Goal: Task Accomplishment & Management: Complete application form

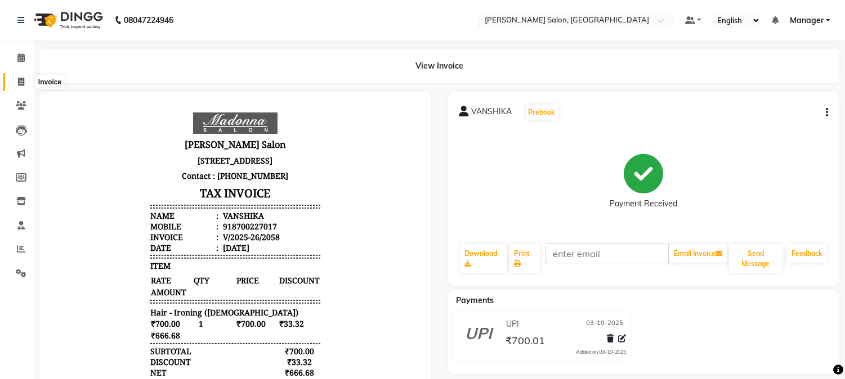
click at [19, 81] on icon at bounding box center [21, 82] width 6 height 8
select select "service"
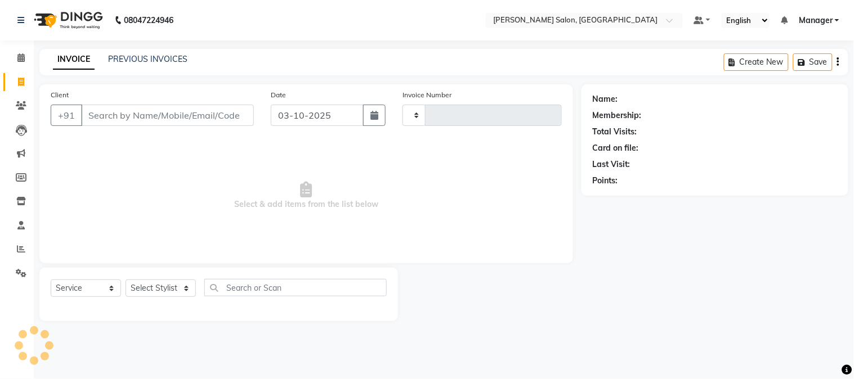
type input "2059"
select select "7672"
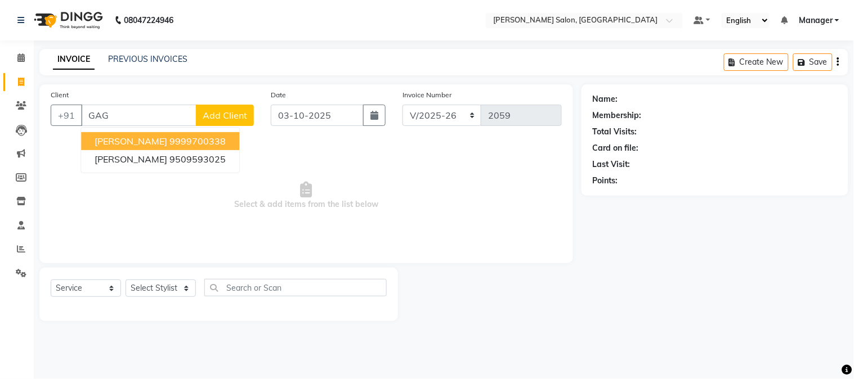
click at [226, 137] on ngb-highlight "9999700338" at bounding box center [197, 141] width 56 height 11
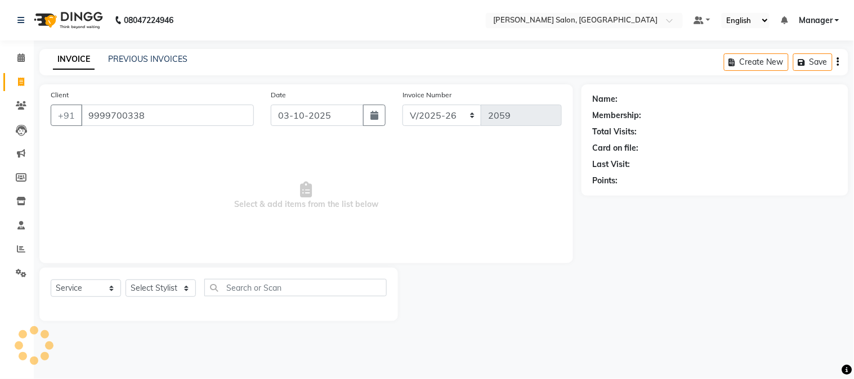
type input "9999700338"
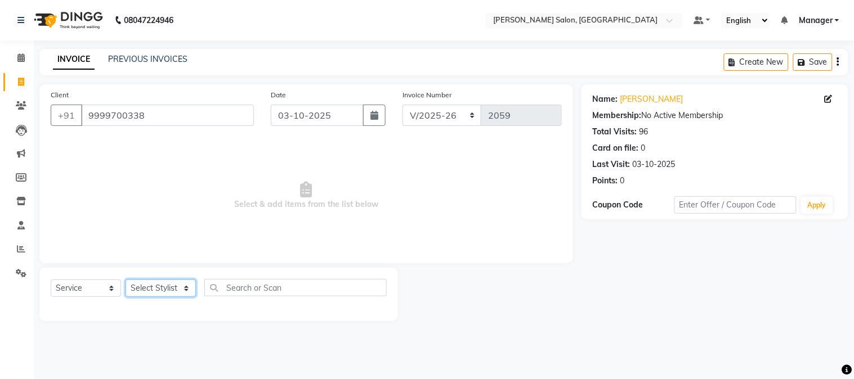
click at [177, 287] on select "Select Stylist [PERSON_NAME] [PERSON_NAME] BUBLEEN COUNTER SALE [PERSON_NAME] K…" at bounding box center [161, 288] width 70 height 17
select select "89507"
click at [126, 280] on select "Select Stylist [PERSON_NAME] [PERSON_NAME] BUBLEEN COUNTER SALE [PERSON_NAME] K…" at bounding box center [161, 288] width 70 height 17
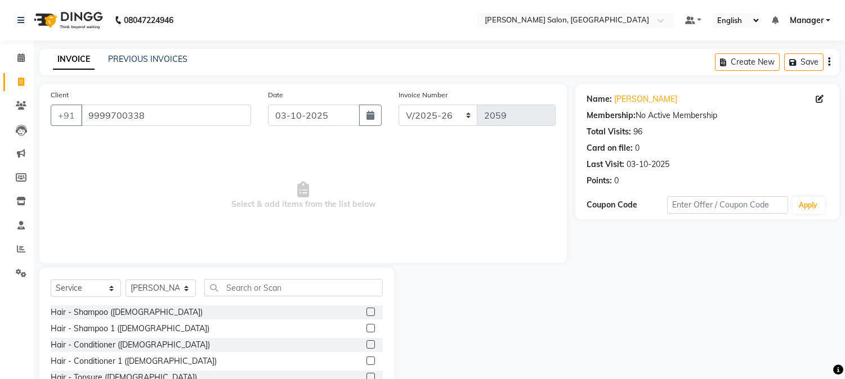
click at [232, 278] on div "Select Service Product Membership Package Voucher Prepaid Gift Card Select Styl…" at bounding box center [216, 351] width 355 height 166
click at [240, 293] on input "text" at bounding box center [293, 287] width 178 height 17
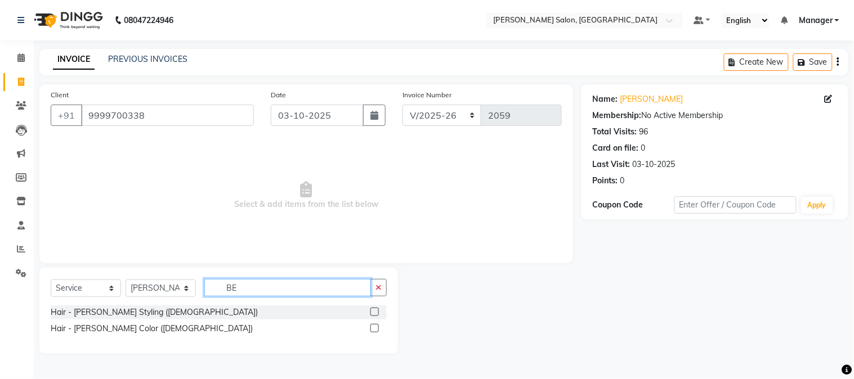
type input "BE"
click at [375, 308] on label at bounding box center [374, 312] width 8 height 8
click at [375, 309] on input "checkbox" at bounding box center [373, 312] width 7 height 7
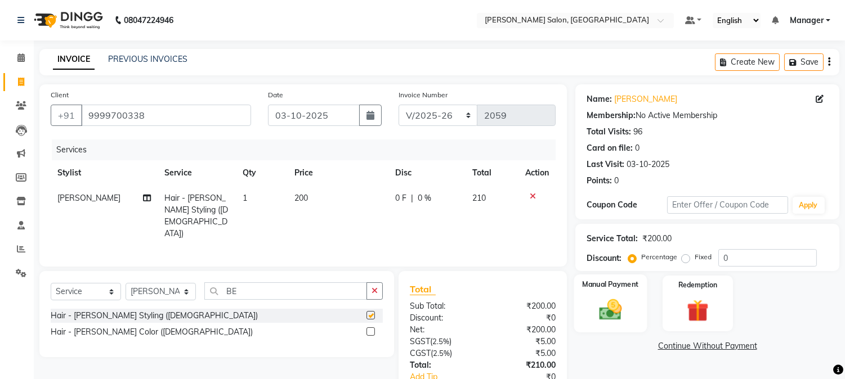
checkbox input "false"
click at [721, 262] on input "0" at bounding box center [767, 257] width 99 height 17
type input "4.76"
drag, startPoint x: 619, startPoint y: 299, endPoint x: 595, endPoint y: 306, distance: 25.1
click at [595, 306] on img at bounding box center [610, 310] width 37 height 26
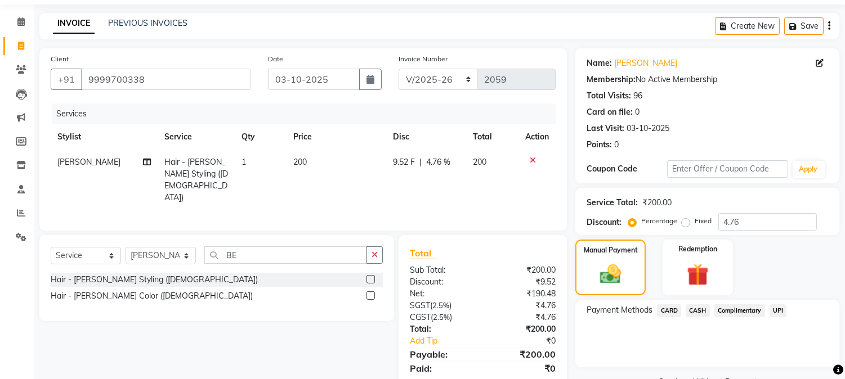
scroll to position [70, 0]
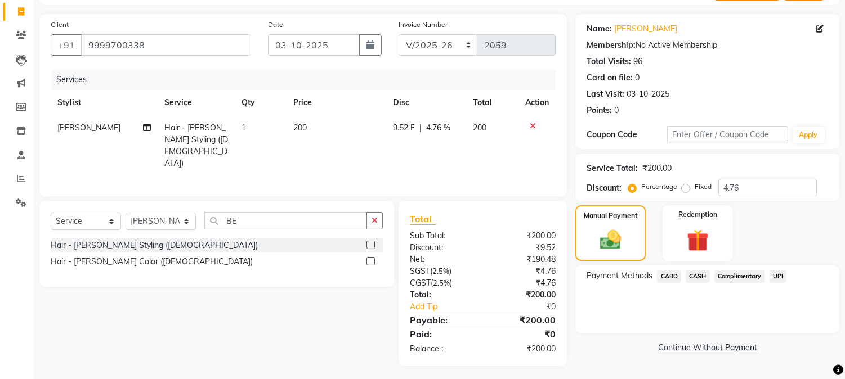
click at [778, 273] on span "UPI" at bounding box center [778, 276] width 17 height 13
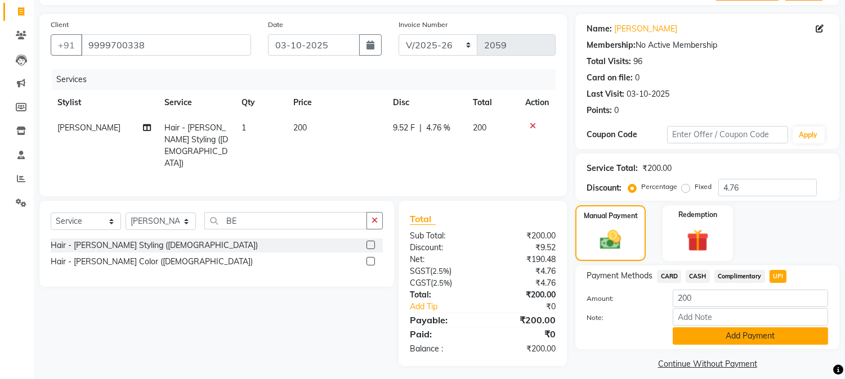
click at [774, 333] on button "Add Payment" at bounding box center [750, 336] width 155 height 17
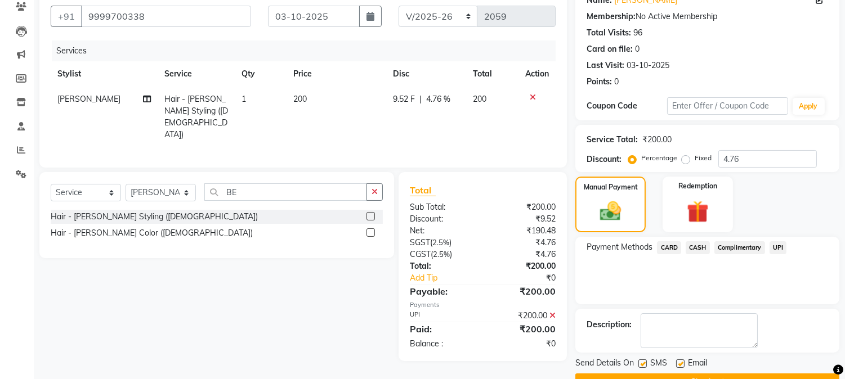
scroll to position [127, 0]
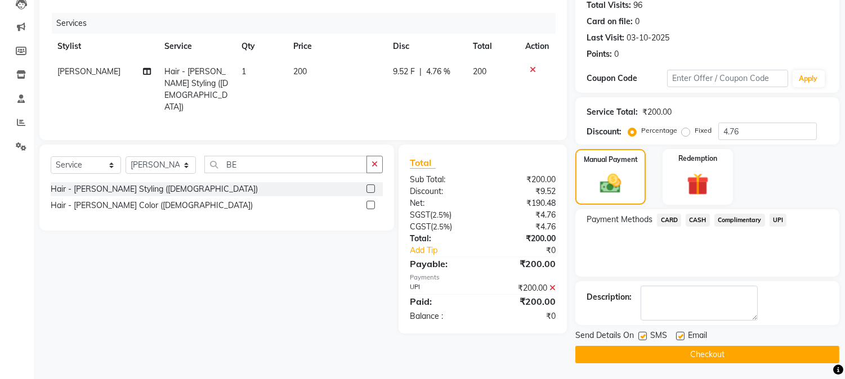
click at [826, 347] on button "Checkout" at bounding box center [707, 354] width 264 height 17
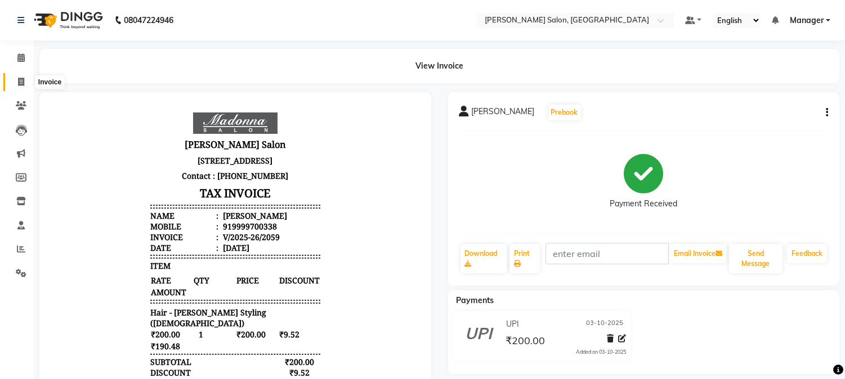
click at [19, 83] on icon at bounding box center [21, 82] width 6 height 8
select select "service"
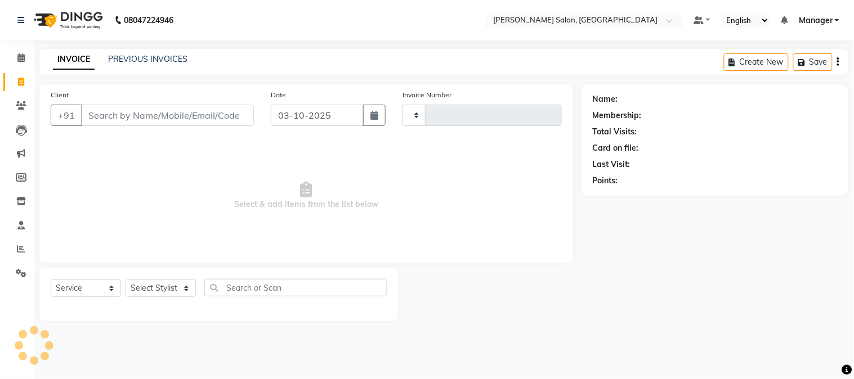
type input "2060"
select select "7672"
click at [90, 115] on input "Client" at bounding box center [167, 115] width 173 height 21
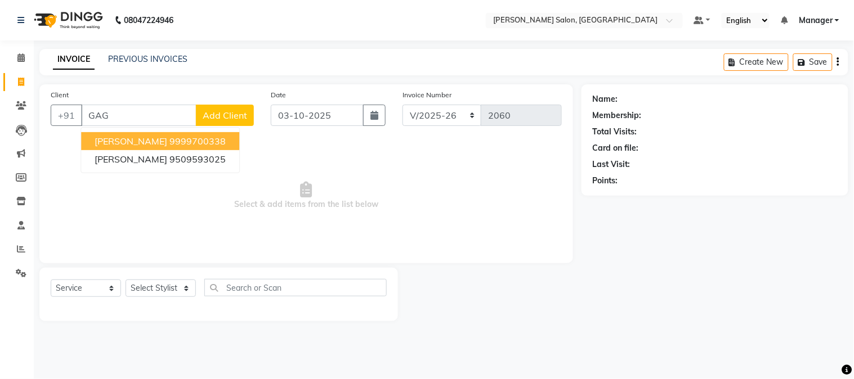
click at [216, 136] on ngb-highlight "9999700338" at bounding box center [197, 141] width 56 height 11
type input "9999700338"
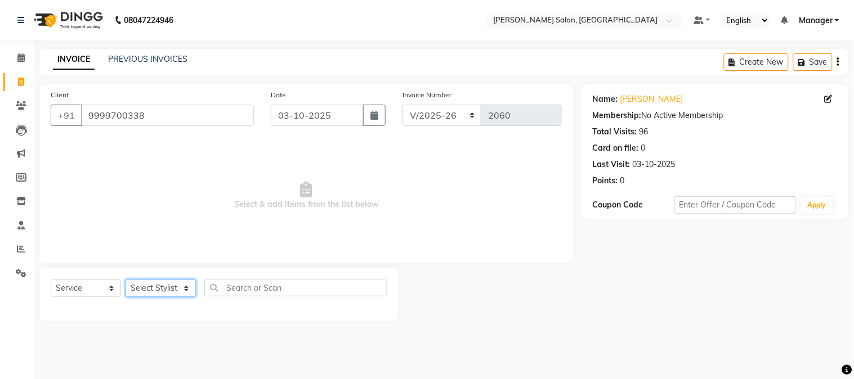
click at [176, 290] on select "Select Stylist [PERSON_NAME] [PERSON_NAME] BUBLEEN COUNTER SALE [PERSON_NAME] K…" at bounding box center [161, 288] width 70 height 17
select select "72505"
click at [126, 280] on select "Select Stylist [PERSON_NAME] [PERSON_NAME] BUBLEEN COUNTER SALE [PERSON_NAME] K…" at bounding box center [161, 288] width 70 height 17
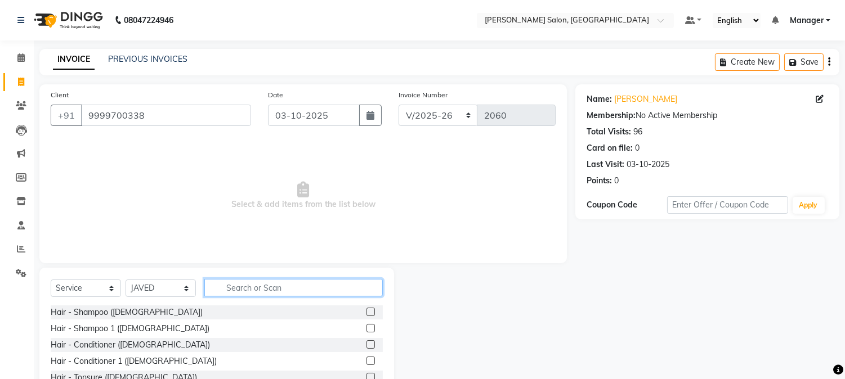
click at [255, 285] on input "text" at bounding box center [293, 287] width 178 height 17
drag, startPoint x: 351, startPoint y: 280, endPoint x: 360, endPoint y: 288, distance: 11.6
click at [360, 288] on input "HAIR" at bounding box center [285, 287] width 163 height 17
type input "HAIR CU"
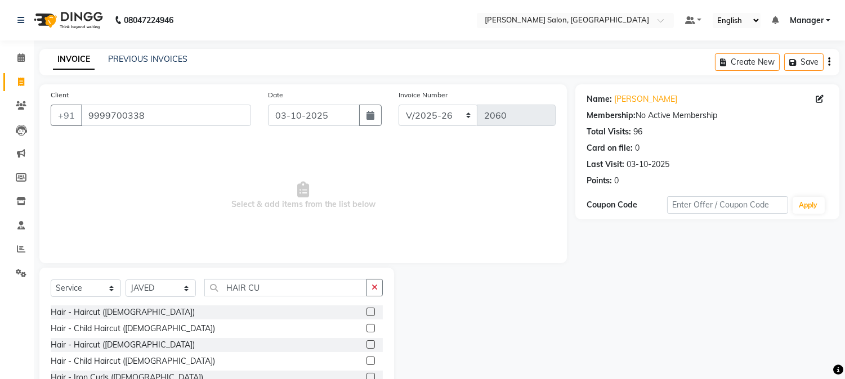
click at [368, 311] on label at bounding box center [370, 312] width 8 height 8
click at [368, 311] on input "checkbox" at bounding box center [369, 312] width 7 height 7
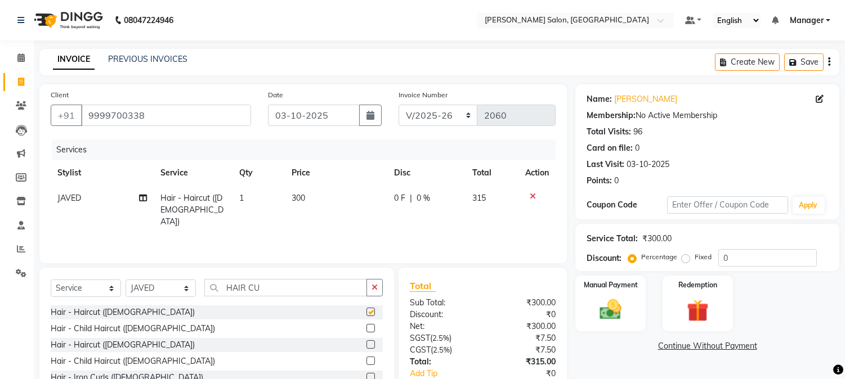
checkbox input "false"
click at [225, 288] on input "HAIR CU" at bounding box center [285, 287] width 163 height 17
type input "U"
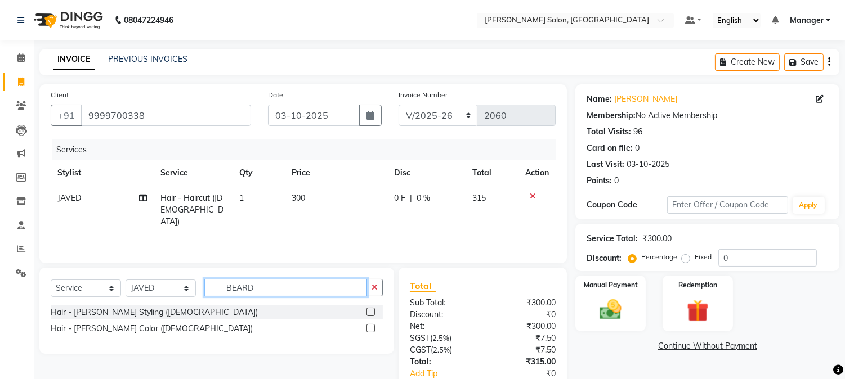
type input "BEARD"
click at [370, 312] on label at bounding box center [370, 312] width 8 height 8
click at [370, 312] on input "checkbox" at bounding box center [369, 312] width 7 height 7
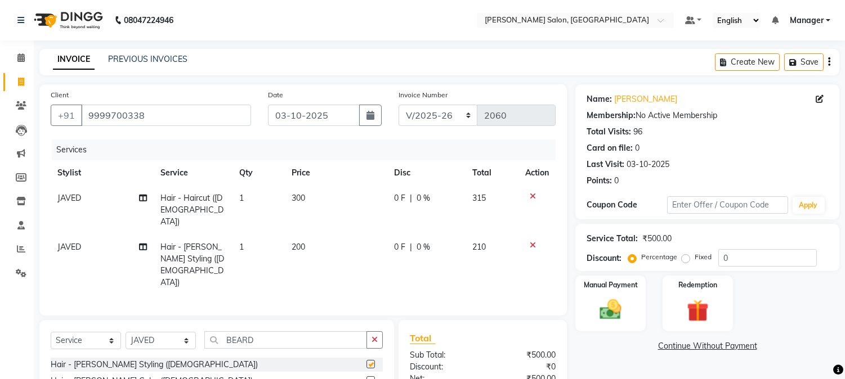
checkbox input "false"
click at [290, 210] on td "300" at bounding box center [336, 210] width 102 height 49
select select "72505"
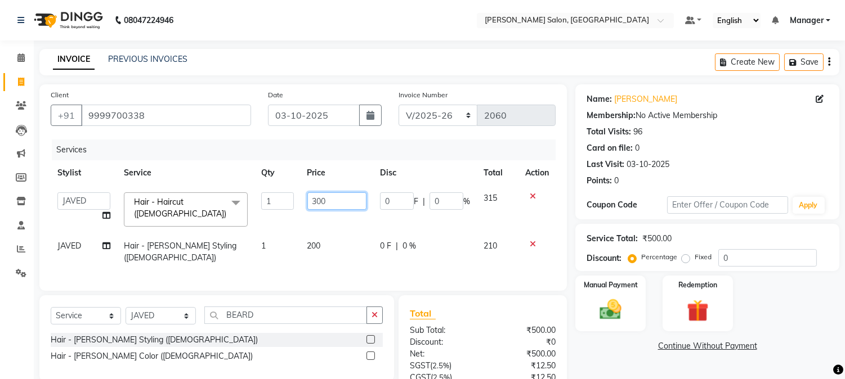
click at [312, 202] on input "300" at bounding box center [336, 201] width 59 height 17
type input "0"
type input "200"
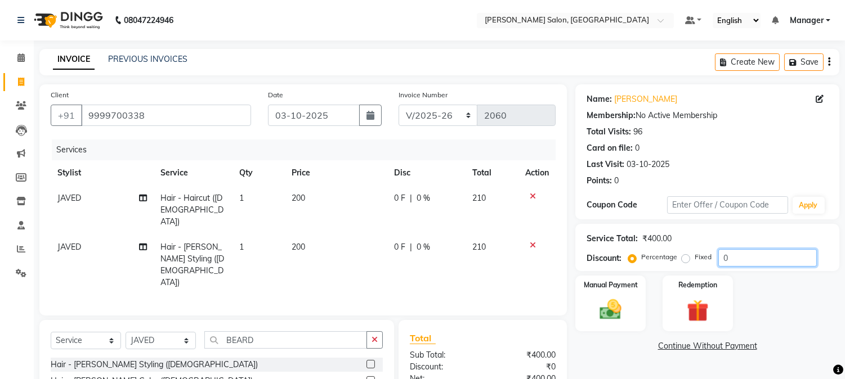
click at [722, 261] on input "0" at bounding box center [767, 257] width 99 height 17
type input "4.76"
drag, startPoint x: 589, startPoint y: 302, endPoint x: 593, endPoint y: 306, distance: 6.0
drag, startPoint x: 593, startPoint y: 306, endPoint x: 587, endPoint y: 302, distance: 7.3
click at [587, 302] on div "Manual Payment" at bounding box center [610, 303] width 73 height 57
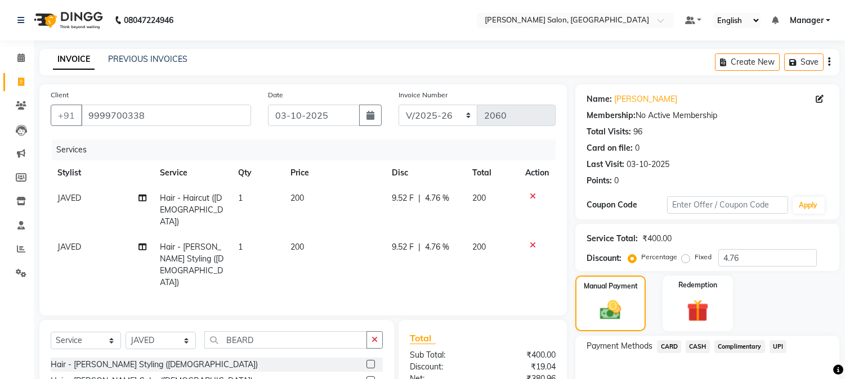
scroll to position [97, 0]
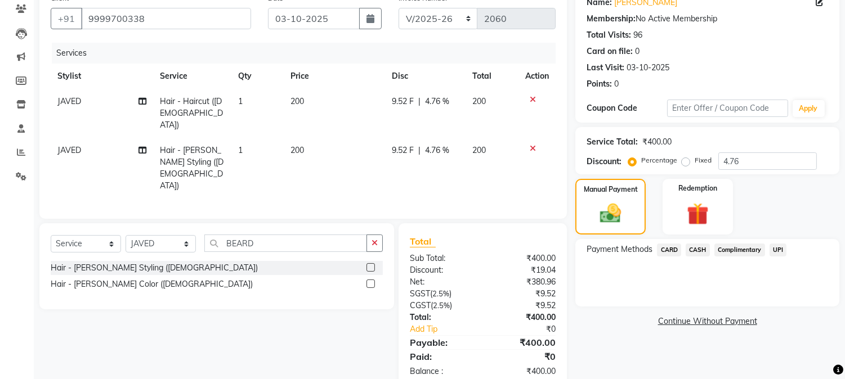
click at [776, 248] on span "UPI" at bounding box center [778, 250] width 17 height 13
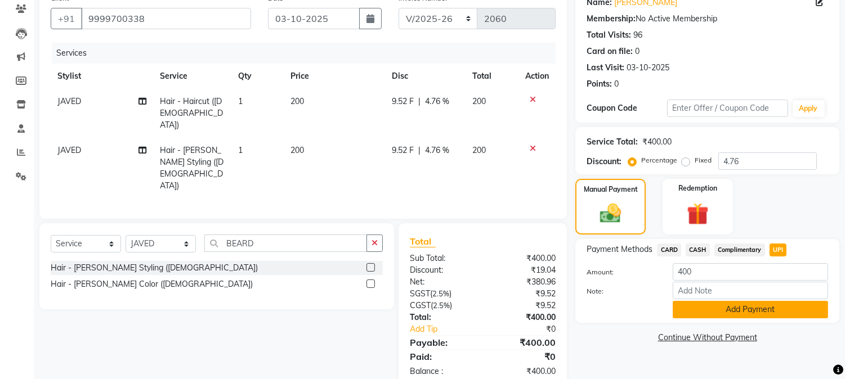
click at [748, 307] on button "Add Payment" at bounding box center [750, 309] width 155 height 17
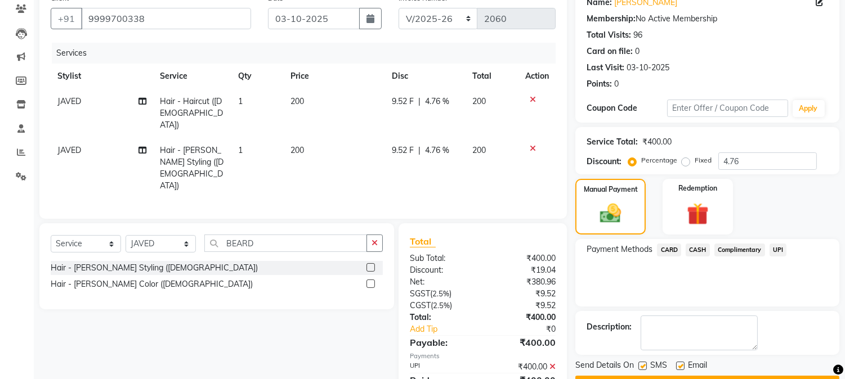
scroll to position [127, 0]
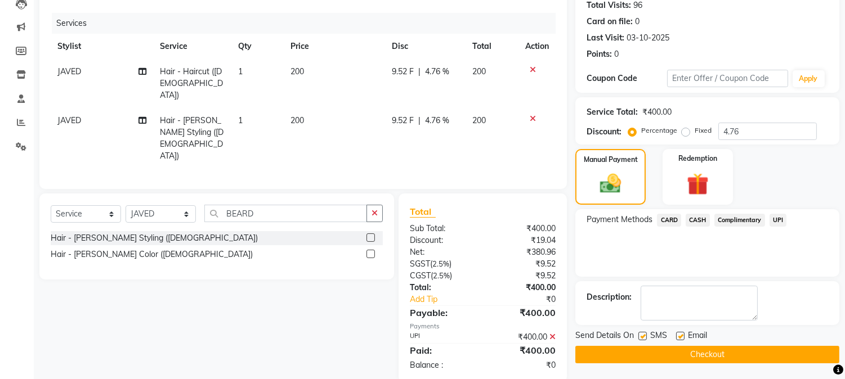
click at [818, 358] on button "Checkout" at bounding box center [707, 354] width 264 height 17
